Goal: Transaction & Acquisition: Purchase product/service

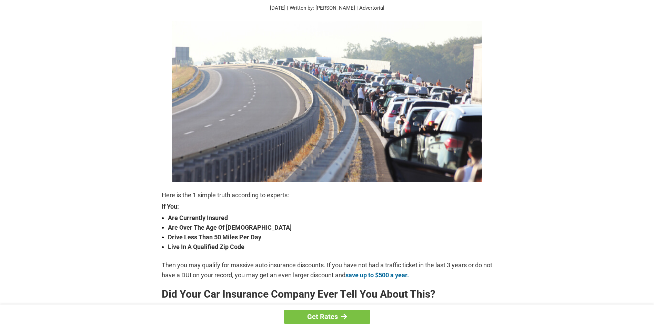
scroll to position [69, 0]
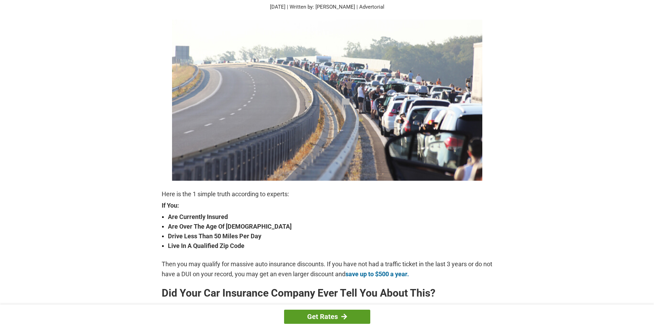
click at [324, 317] on link "Get Rates" at bounding box center [327, 316] width 86 height 14
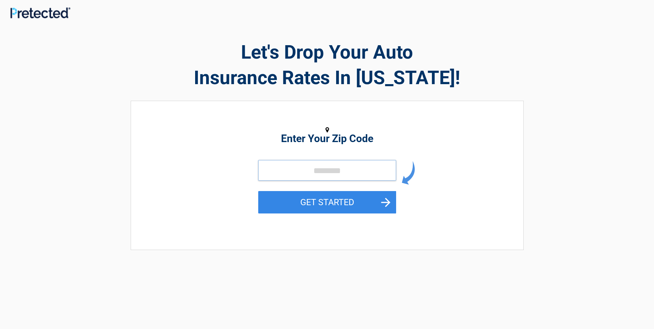
click at [297, 174] on input "tel" at bounding box center [327, 170] width 138 height 21
click at [265, 203] on button "GET STARTED" at bounding box center [327, 202] width 138 height 22
click at [308, 175] on input "tel" at bounding box center [327, 170] width 138 height 21
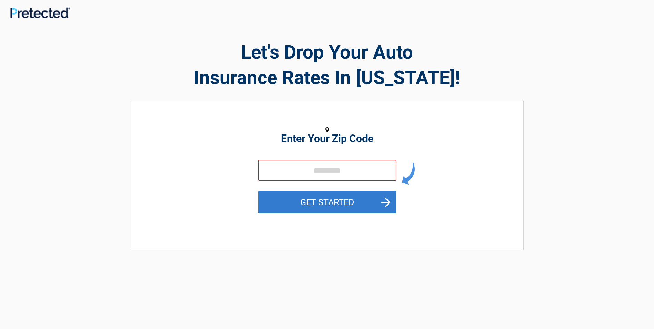
click at [383, 205] on button "GET STARTED" at bounding box center [327, 202] width 138 height 22
click at [321, 201] on button "GET STARTED" at bounding box center [327, 202] width 138 height 22
click at [384, 202] on button "GET STARTED" at bounding box center [327, 202] width 138 height 22
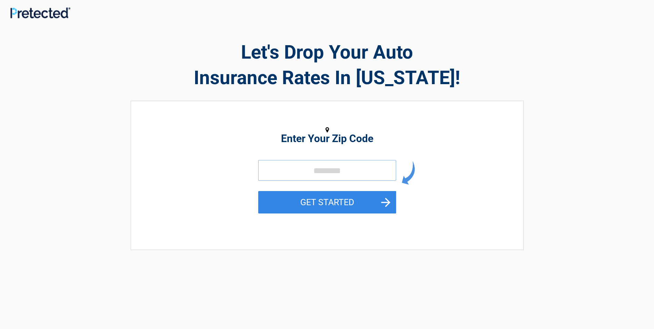
click at [296, 174] on input "tel" at bounding box center [327, 170] width 138 height 21
type input "*****"
click at [346, 201] on button "GET STARTED" at bounding box center [327, 202] width 138 height 22
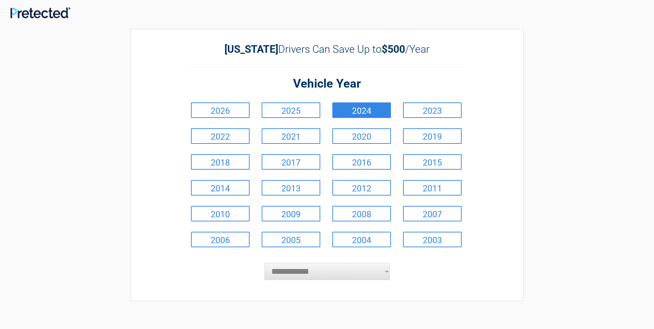
click at [363, 106] on link "2024" at bounding box center [361, 110] width 59 height 16
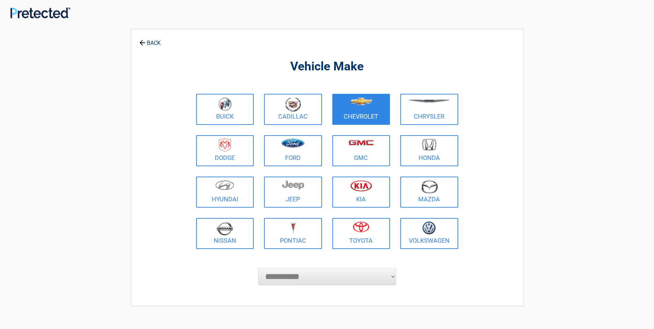
click at [368, 109] on figure at bounding box center [361, 105] width 50 height 16
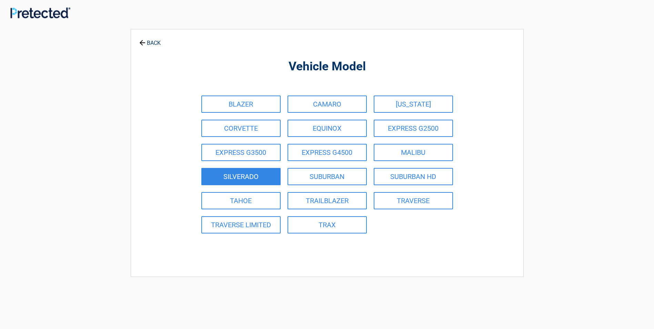
click at [249, 179] on link "SILVERADO" at bounding box center [240, 176] width 79 height 17
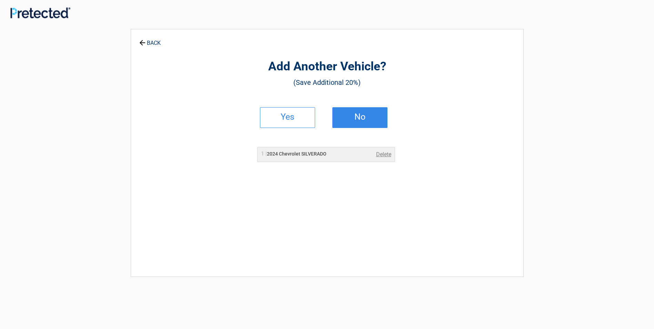
click at [360, 114] on h2 "No" at bounding box center [359, 116] width 41 height 5
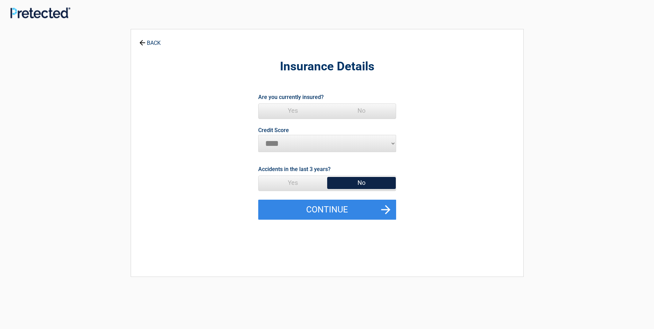
click at [291, 110] on span "Yes" at bounding box center [292, 111] width 69 height 14
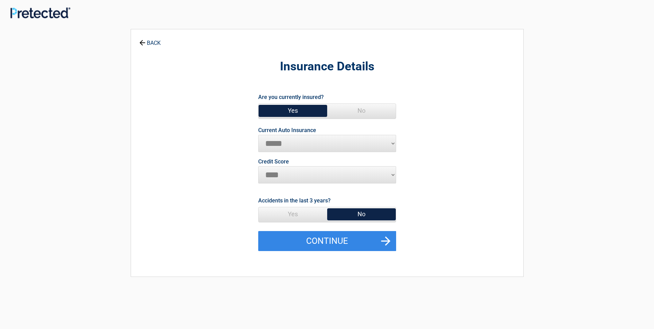
click at [392, 173] on select "********* **** ******* ****" at bounding box center [327, 174] width 138 height 17
click at [266, 173] on select "********* **** ******* ****" at bounding box center [327, 174] width 138 height 17
click at [368, 212] on span "No" at bounding box center [361, 214] width 69 height 14
click at [381, 239] on button "Continue" at bounding box center [327, 241] width 138 height 20
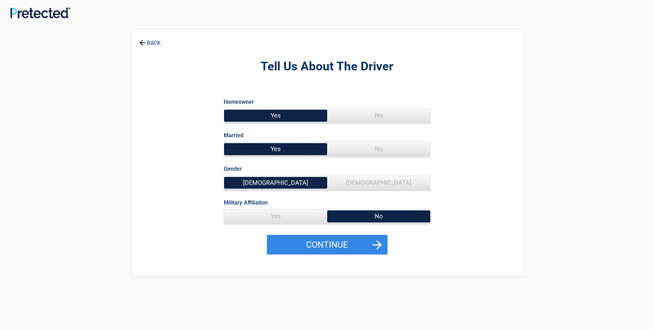
click at [280, 113] on span "Yes" at bounding box center [275, 116] width 103 height 14
click at [282, 147] on span "Yes" at bounding box center [275, 149] width 103 height 14
click at [287, 182] on span "[DEMOGRAPHIC_DATA]" at bounding box center [275, 183] width 103 height 14
click at [273, 213] on span "Yes" at bounding box center [275, 216] width 103 height 14
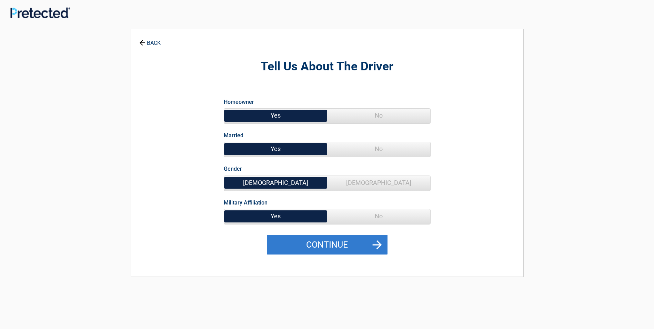
click at [334, 243] on button "Continue" at bounding box center [327, 245] width 121 height 20
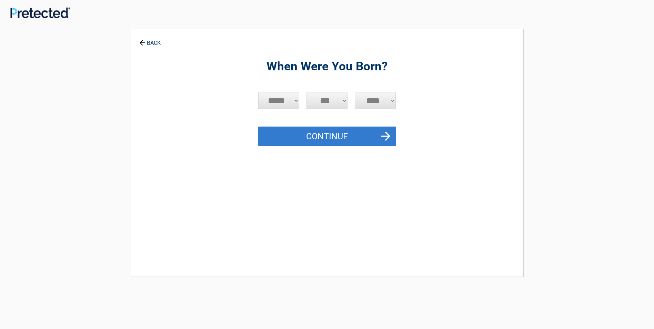
click at [378, 132] on button "Continue" at bounding box center [327, 136] width 138 height 20
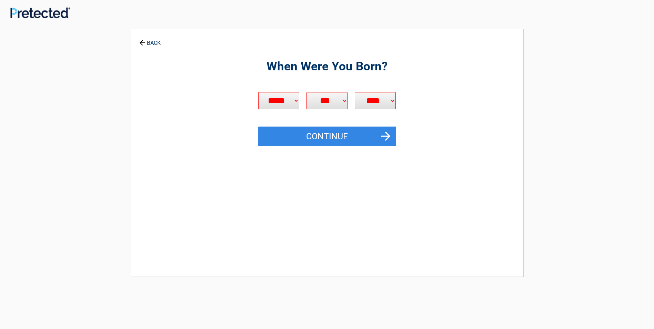
click at [141, 40] on icon at bounding box center [142, 43] width 8 height 8
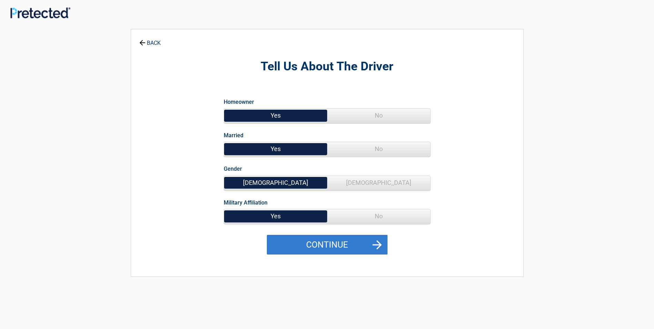
click at [376, 247] on button "Continue" at bounding box center [327, 245] width 121 height 20
